Goal: Task Accomplishment & Management: Use online tool/utility

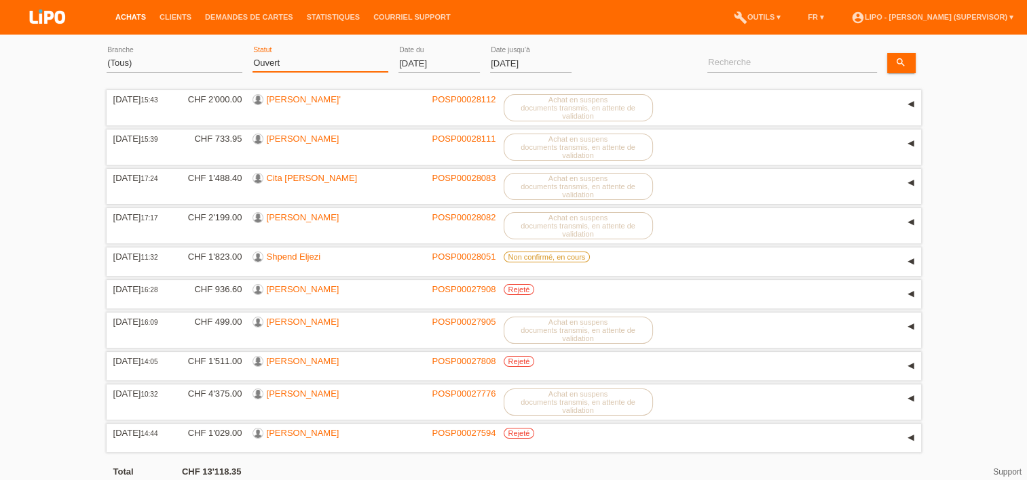
click at [265, 62] on select "(Tous) Nouveau Ouvert Rejeté Retiré de l‘achat / Annulé Finalisé" at bounding box center [320, 63] width 136 height 16
select select "ALL"
click at [252, 55] on select "(Tous) Nouveau Ouvert Rejeté Retiré de l‘achat / Annulé Finalisé" at bounding box center [320, 63] width 136 height 16
click at [623, 60] on link "appliquer" at bounding box center [608, 63] width 54 height 20
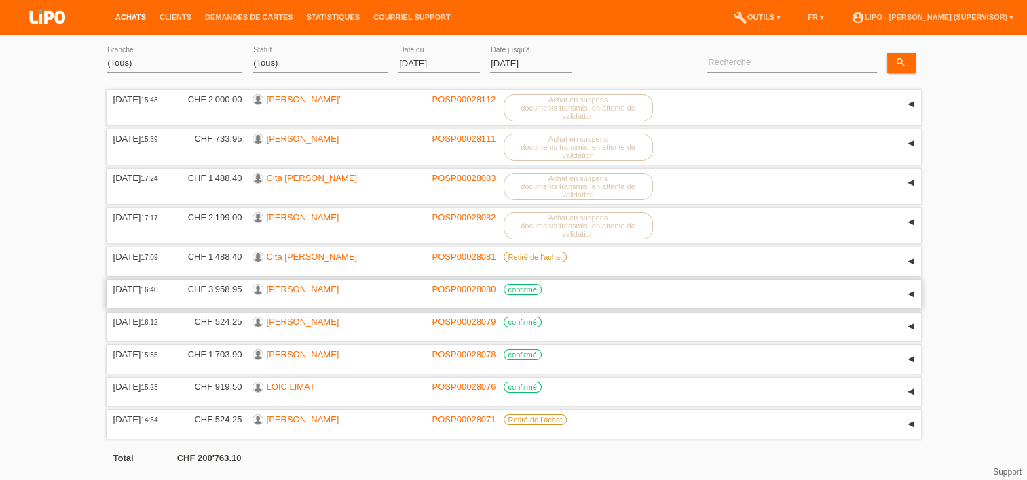
scroll to position [46, 0]
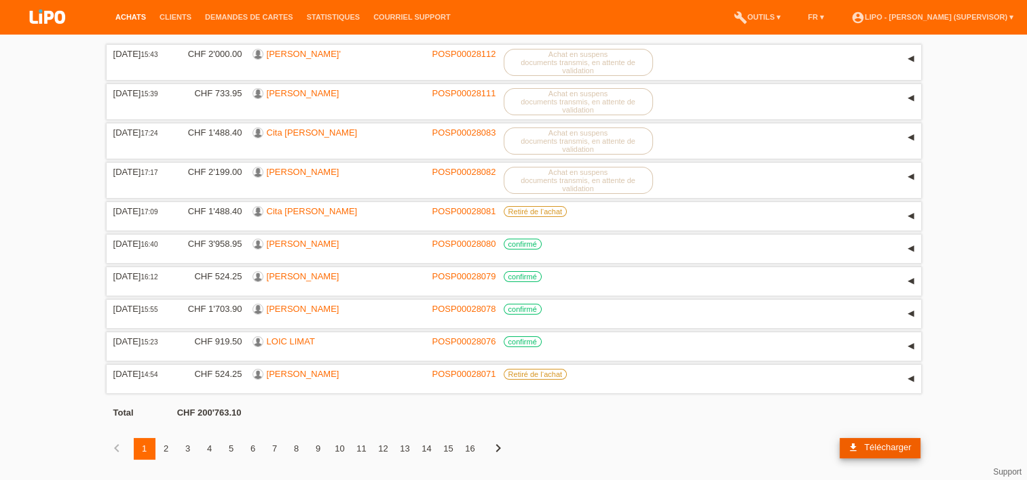
click at [877, 441] on link "download Télécharger" at bounding box center [879, 448] width 81 height 20
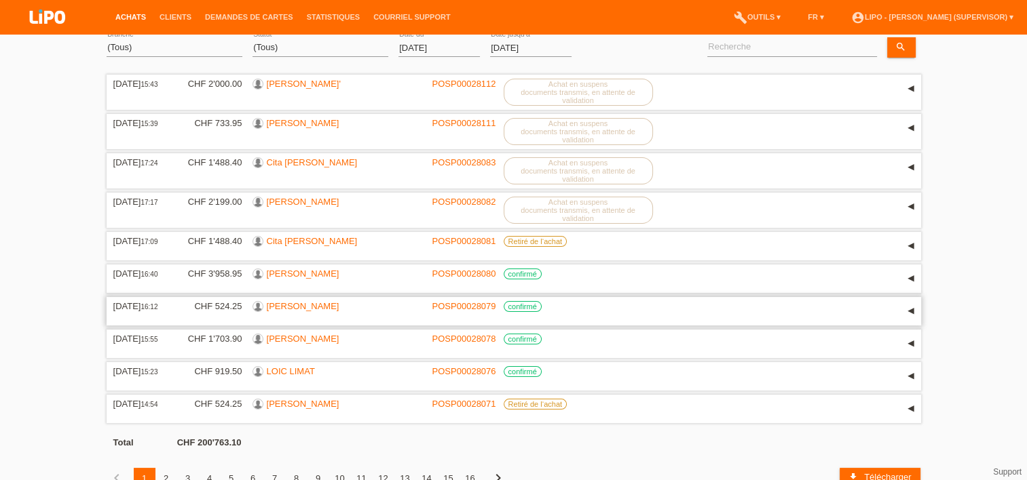
scroll to position [0, 0]
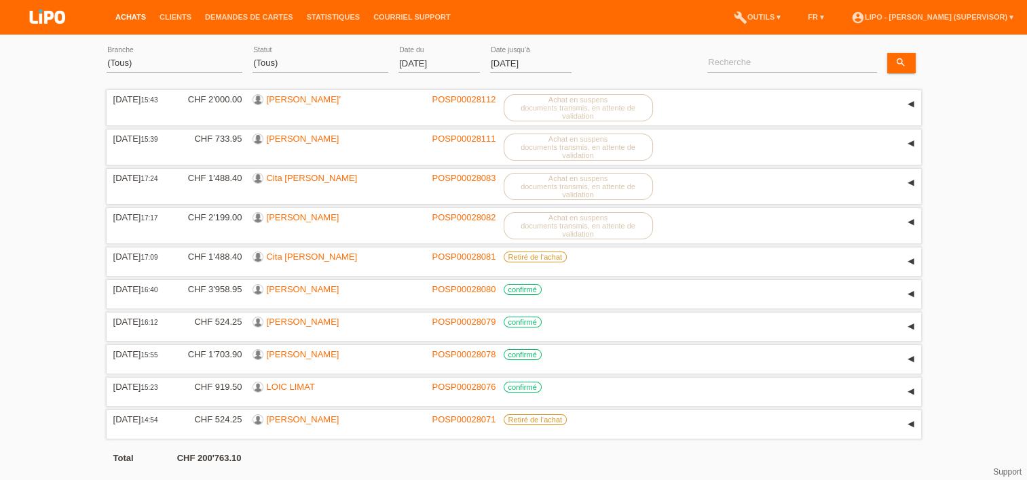
click at [638, 55] on div "appliquer" at bounding box center [611, 63] width 60 height 20
click at [315, 16] on link "Statistiques" at bounding box center [333, 17] width 66 height 8
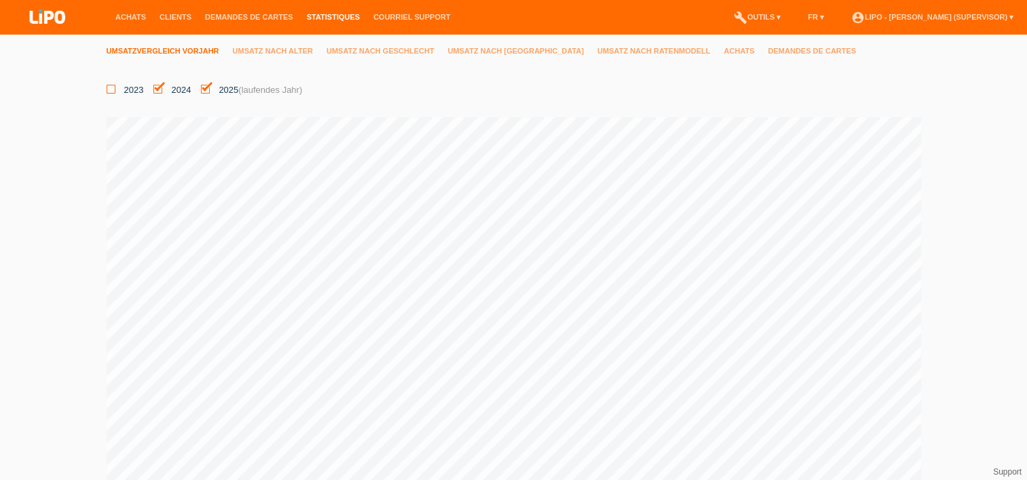
click at [110, 89] on icon at bounding box center [111, 89] width 9 height 9
click at [110, 89] on input "2023" at bounding box center [111, 89] width 9 height 9
checkbox input "true"
click at [286, 52] on link "Umsatz nach Alter" at bounding box center [280, 51] width 94 height 8
click at [400, 49] on link "Umsatz nach Geschlecht" at bounding box center [386, 51] width 121 height 8
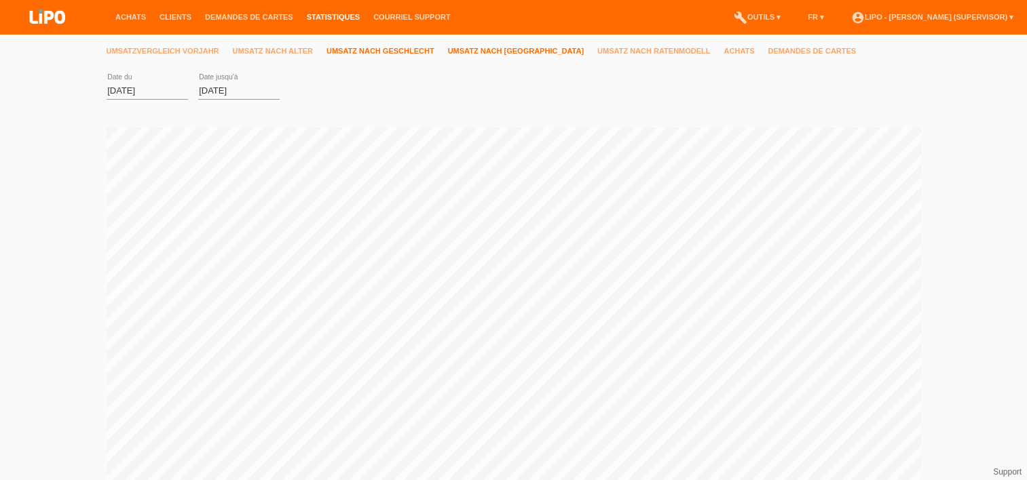
click at [508, 50] on link "Umsatz nach Filiale" at bounding box center [522, 51] width 149 height 8
click at [421, 90] on div "Veuillez sélectionner" at bounding box center [366, 88] width 152 height 23
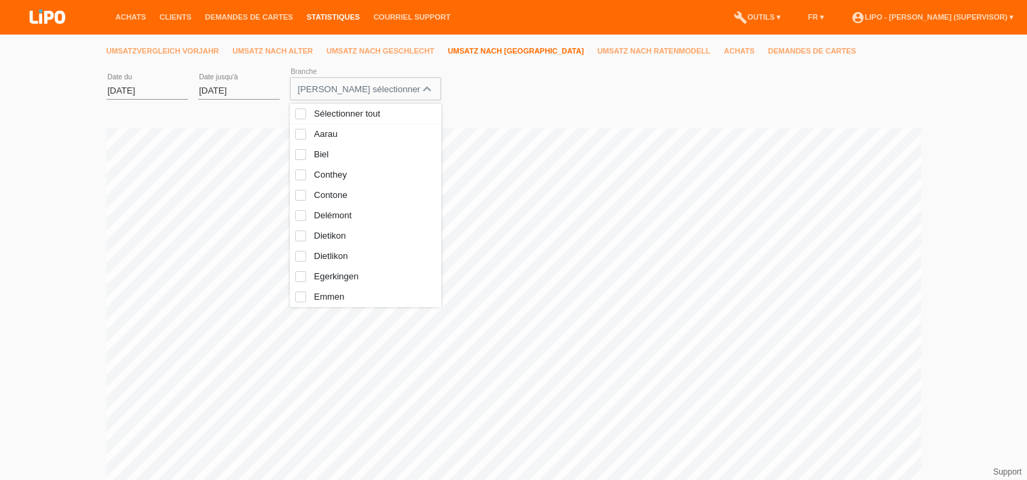
click at [423, 89] on div "Veuillez sélectionner" at bounding box center [366, 88] width 152 height 23
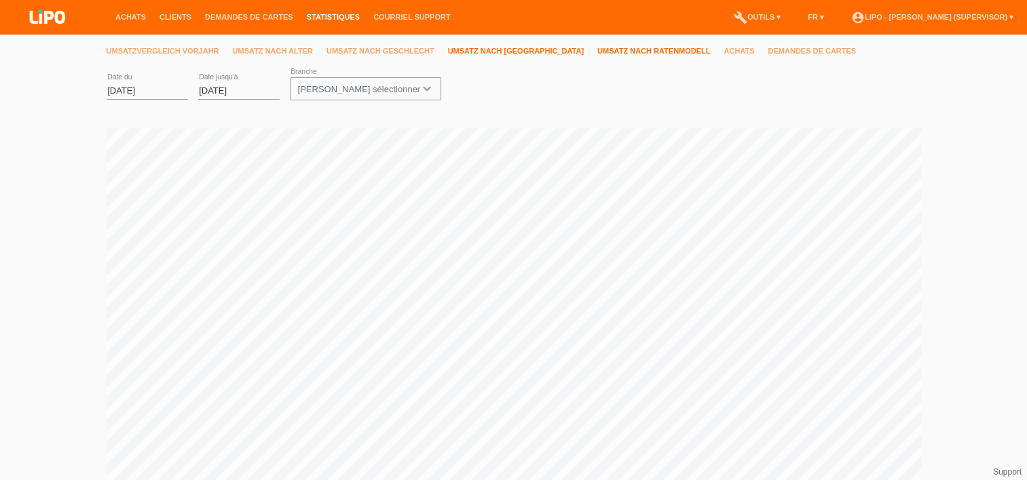
click at [597, 50] on link "Umsatz nach Ratenmodell" at bounding box center [660, 51] width 126 height 8
click at [723, 49] on link "Achats" at bounding box center [745, 51] width 44 height 8
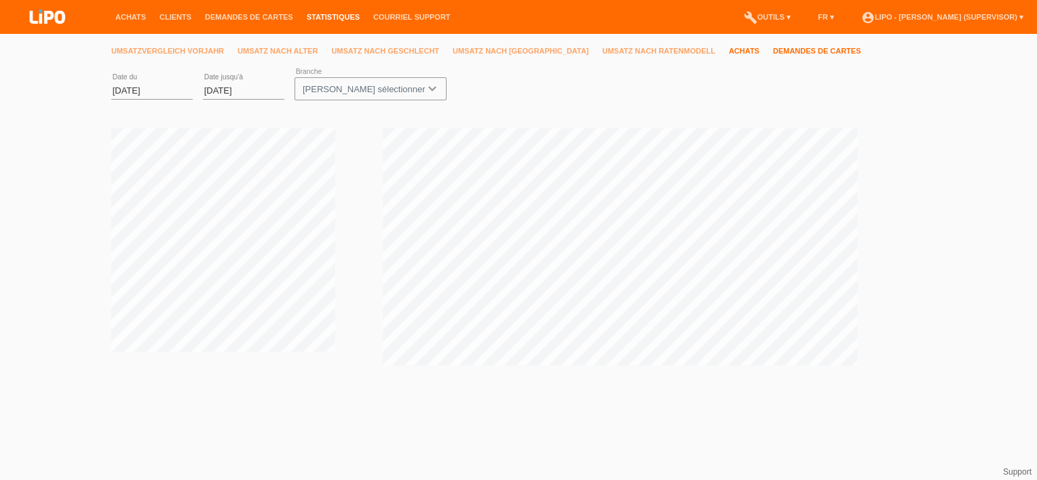
click at [773, 53] on link "Demandes de cartes" at bounding box center [824, 51] width 102 height 8
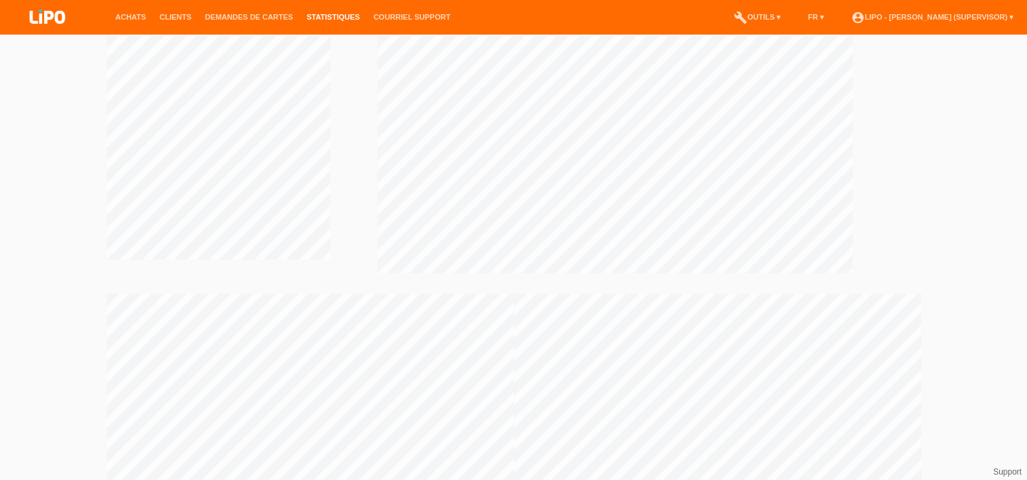
scroll to position [109, 0]
click at [246, 14] on link "Demandes de cartes" at bounding box center [249, 17] width 102 height 8
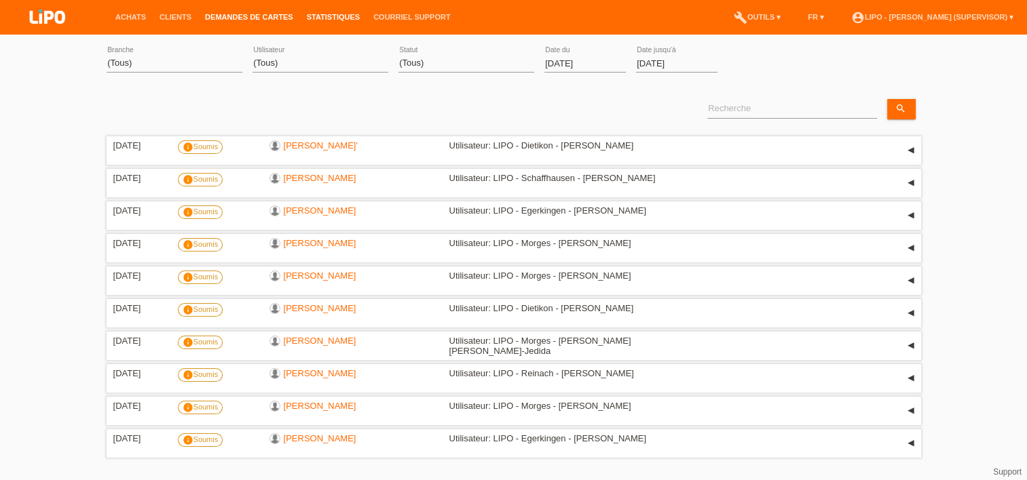
click at [347, 18] on link "Statistiques" at bounding box center [333, 17] width 66 height 8
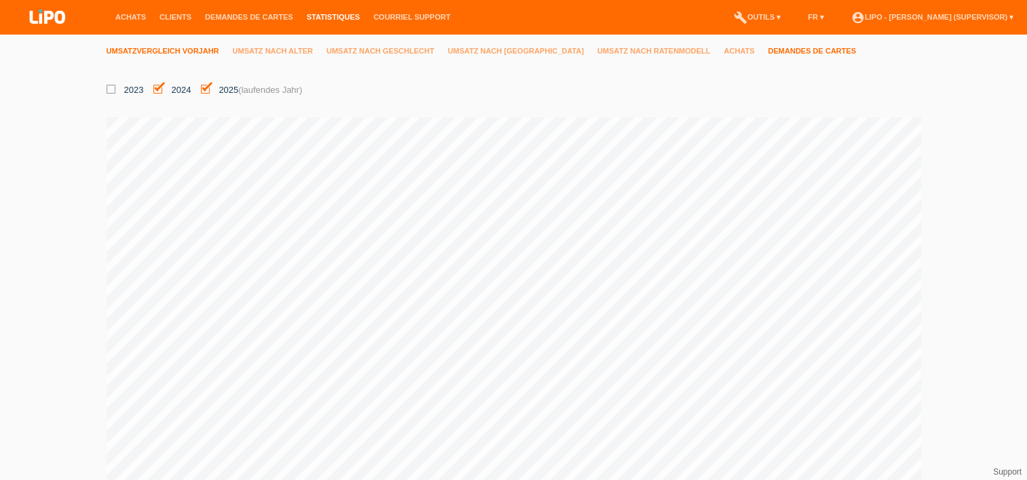
click at [767, 55] on link "Demandes de cartes" at bounding box center [818, 51] width 102 height 8
click at [425, 86] on div "[PERSON_NAME] sélectionner" at bounding box center [366, 88] width 152 height 23
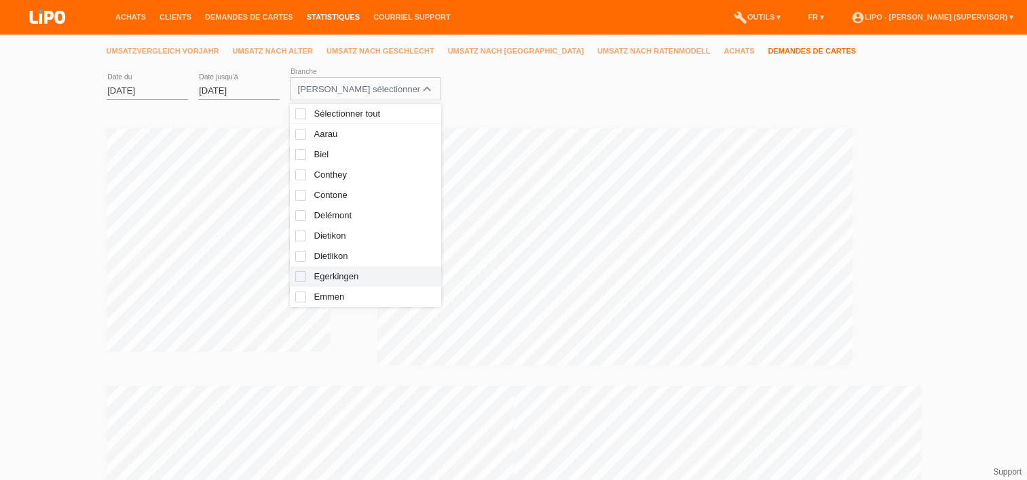
click at [318, 280] on span "Egerkingen" at bounding box center [375, 277] width 122 height 14
click at [482, 94] on link "appliquer" at bounding box center [476, 89] width 54 height 20
click at [961, 237] on div "Umsatzvergleich Vorjahr Umsatz nach Alter Umsatz nach Geschlecht Umsatz nach Fi…" at bounding box center [513, 312] width 1027 height 556
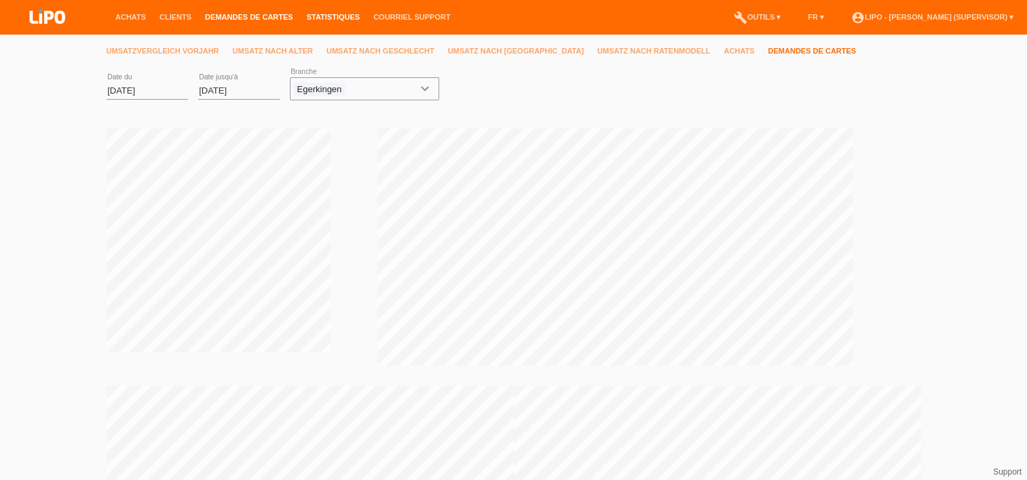
click at [256, 15] on link "Demandes de cartes" at bounding box center [249, 17] width 102 height 8
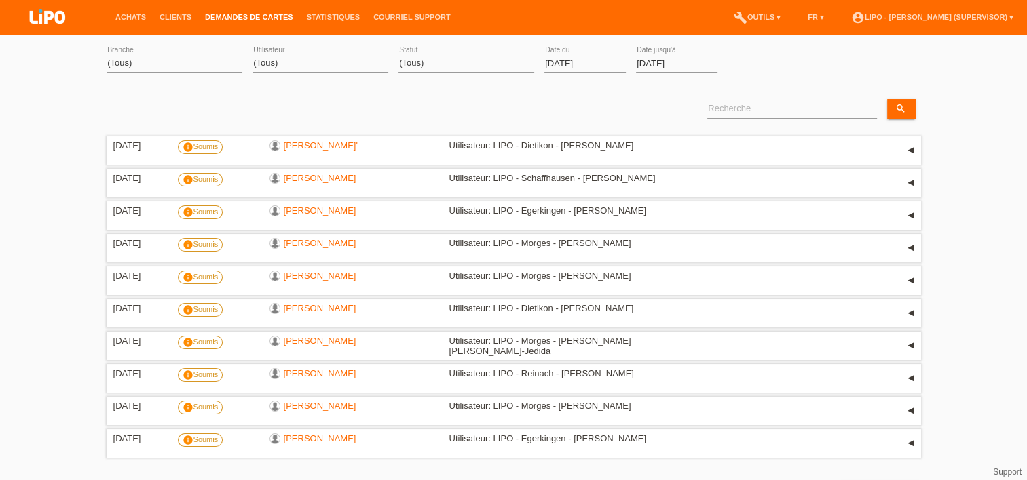
scroll to position [43, 0]
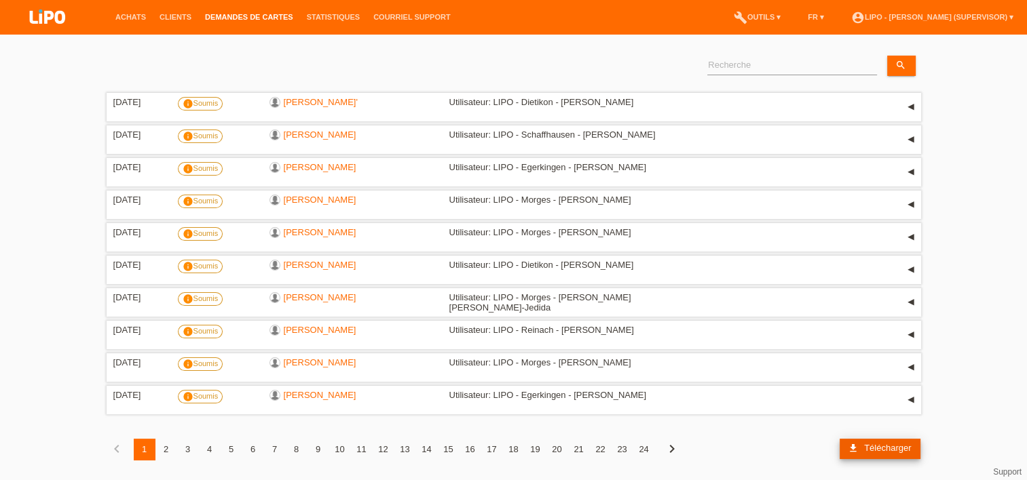
click at [881, 448] on span "Télécharger" at bounding box center [887, 448] width 47 height 10
click at [128, 16] on link "Achats" at bounding box center [131, 17] width 44 height 8
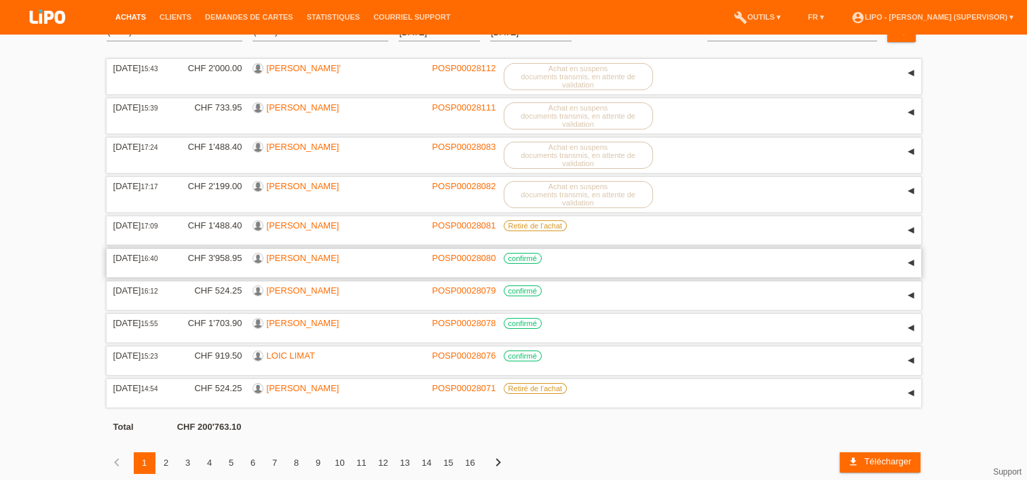
scroll to position [46, 0]
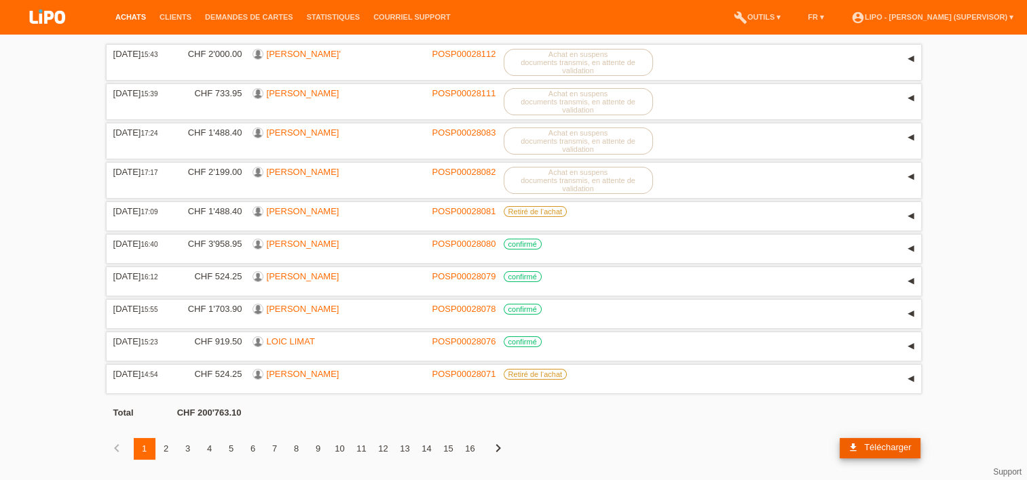
click at [880, 451] on span "Télécharger" at bounding box center [887, 447] width 47 height 10
